Goal: Navigation & Orientation: Go to known website

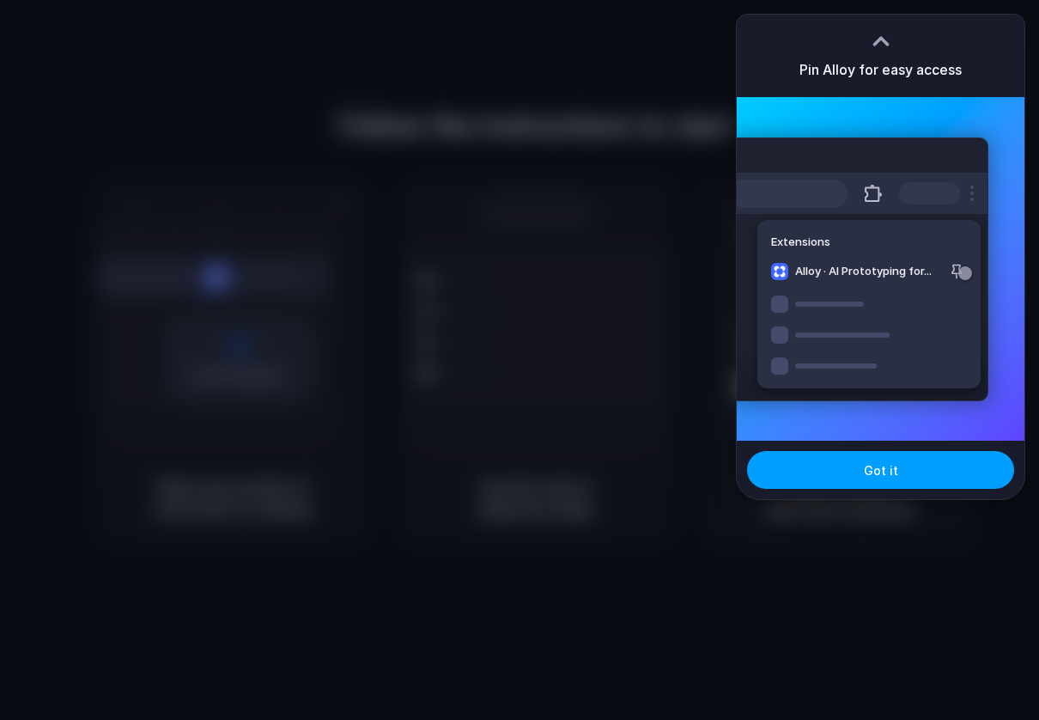
click at [881, 480] on button "Got it" at bounding box center [880, 470] width 267 height 38
